Goal: Task Accomplishment & Management: Use online tool/utility

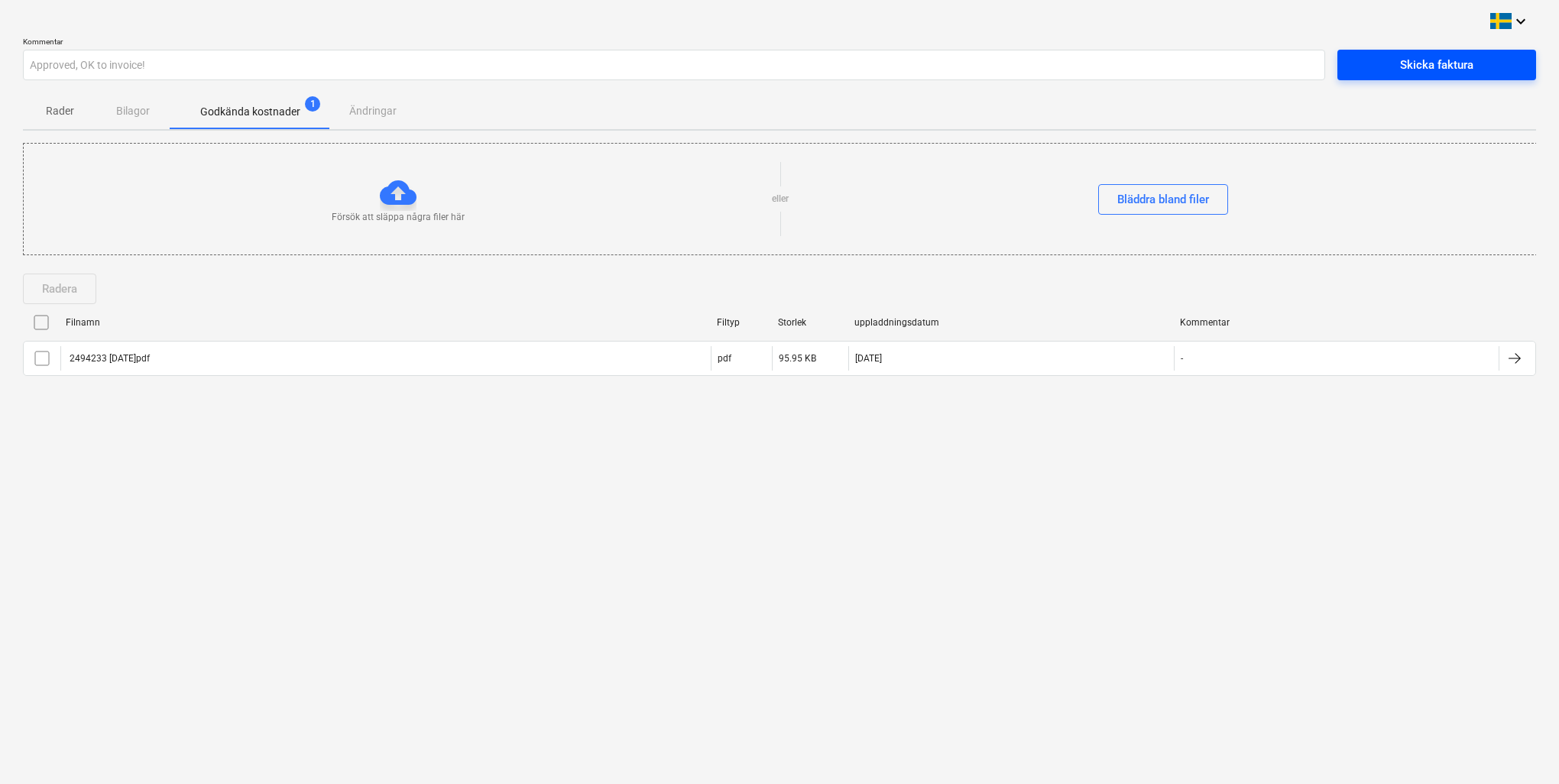
click at [780, 68] on div "Skicka faktura" at bounding box center [1437, 65] width 74 height 20
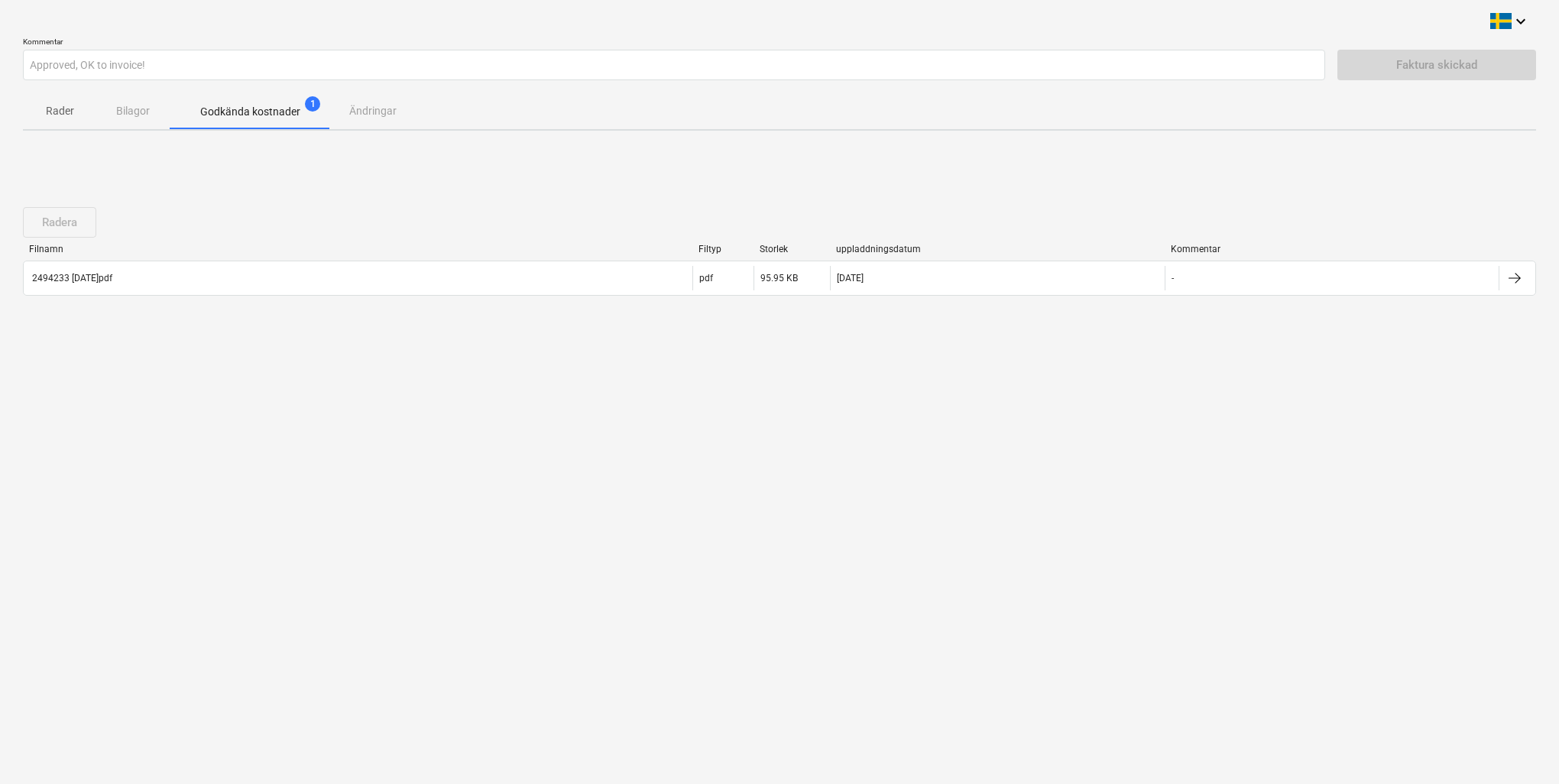
click at [780, 136] on div "keyboard_arrow_down Kommentar Approved, OK to invoice! Faktura skickad Rader Bi…" at bounding box center [780, 392] width 1559 height 784
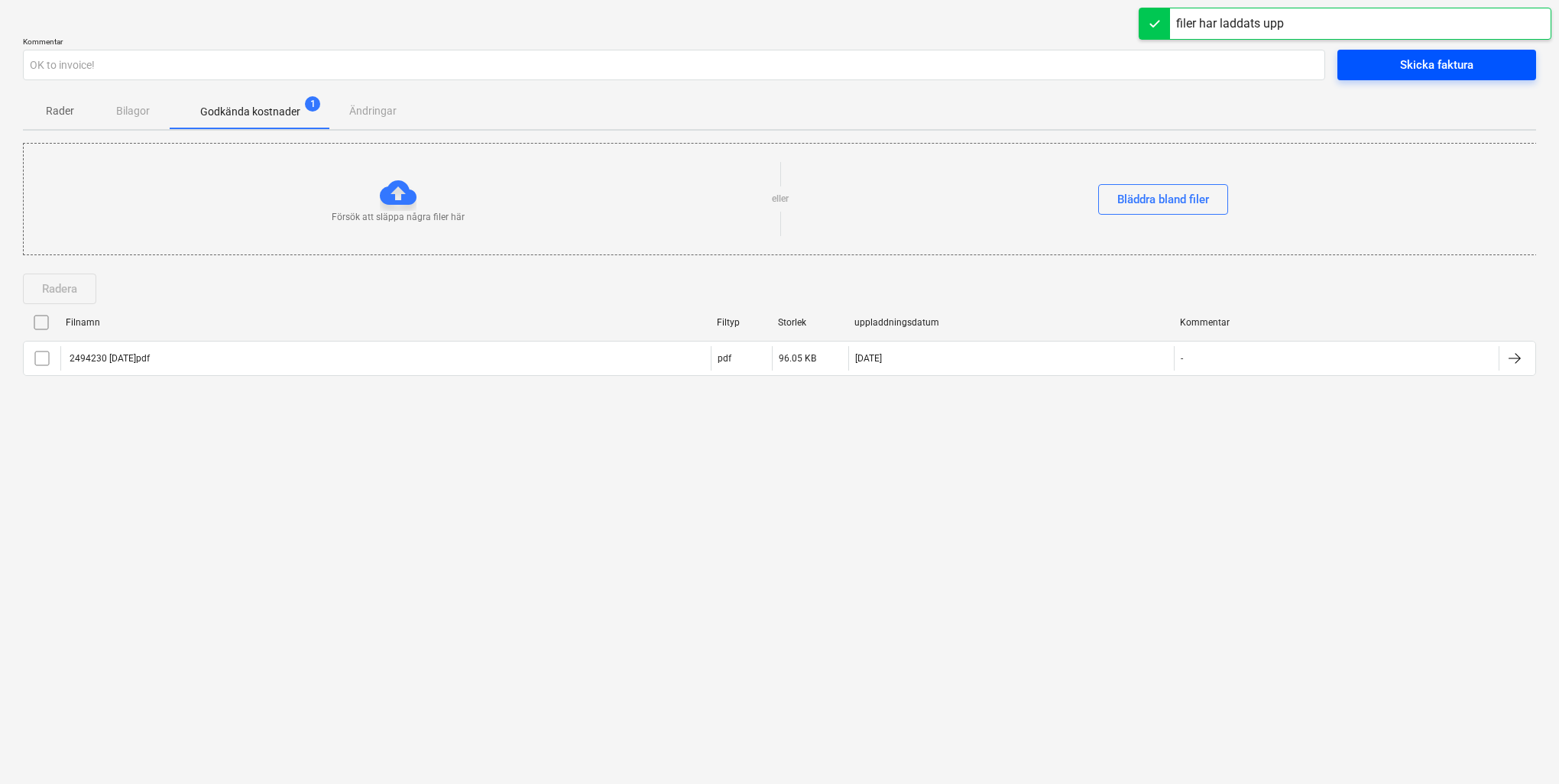
click at [780, 69] on div "Skicka faktura" at bounding box center [1437, 65] width 74 height 20
